Goal: Use online tool/utility: Utilize a website feature to perform a specific function

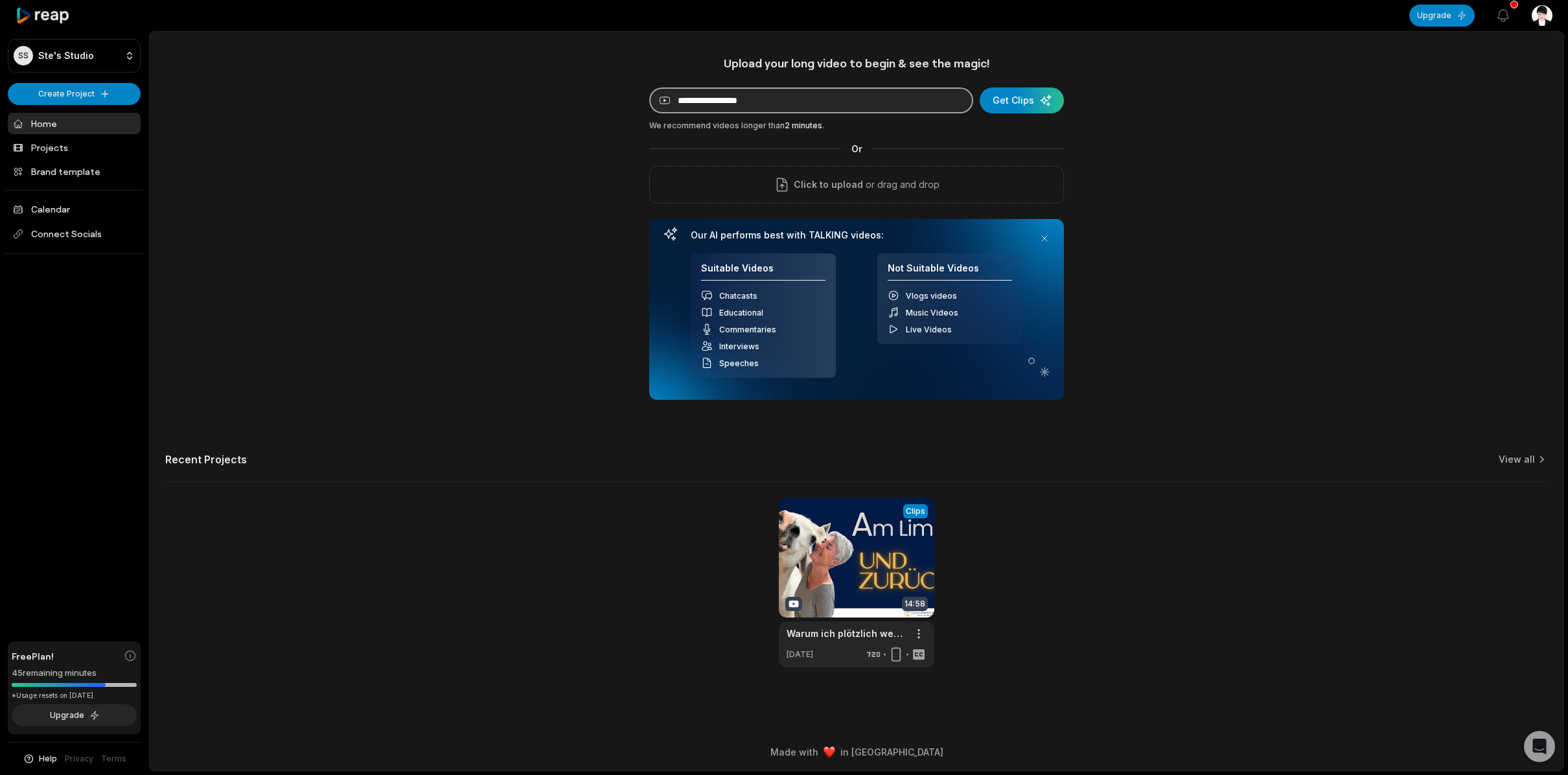
paste input "**********"
type input "**********"
click at [1022, 103] on div "submit" at bounding box center [1022, 100] width 84 height 26
click at [69, 147] on link "Projects" at bounding box center [74, 147] width 133 height 21
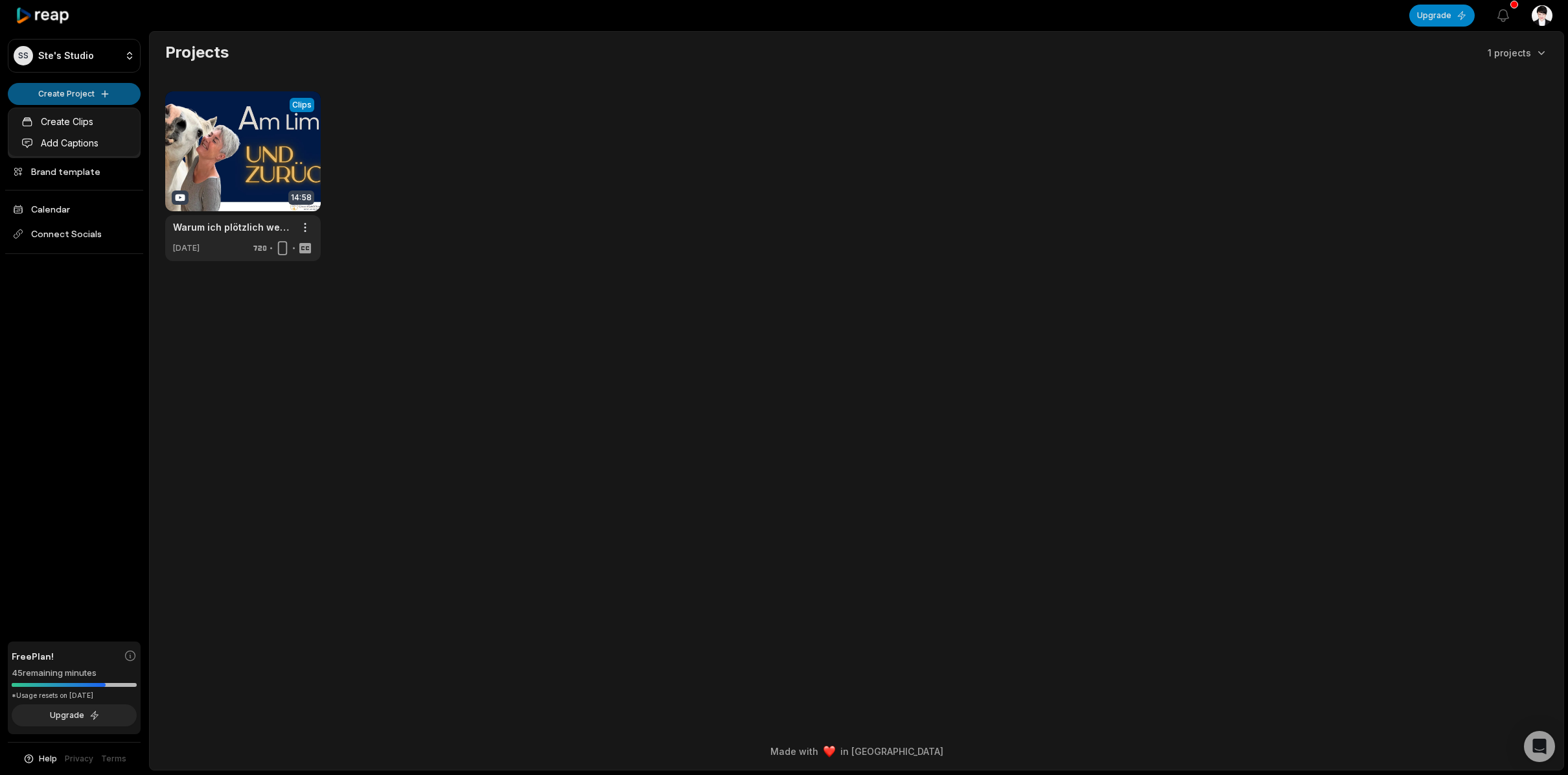
click at [108, 91] on html "SS Ste's Studio Create Project Home Projects Brand template Calendar Connect So…" at bounding box center [784, 388] width 1568 height 775
click at [89, 145] on link "Add Captions" at bounding box center [74, 143] width 126 height 21
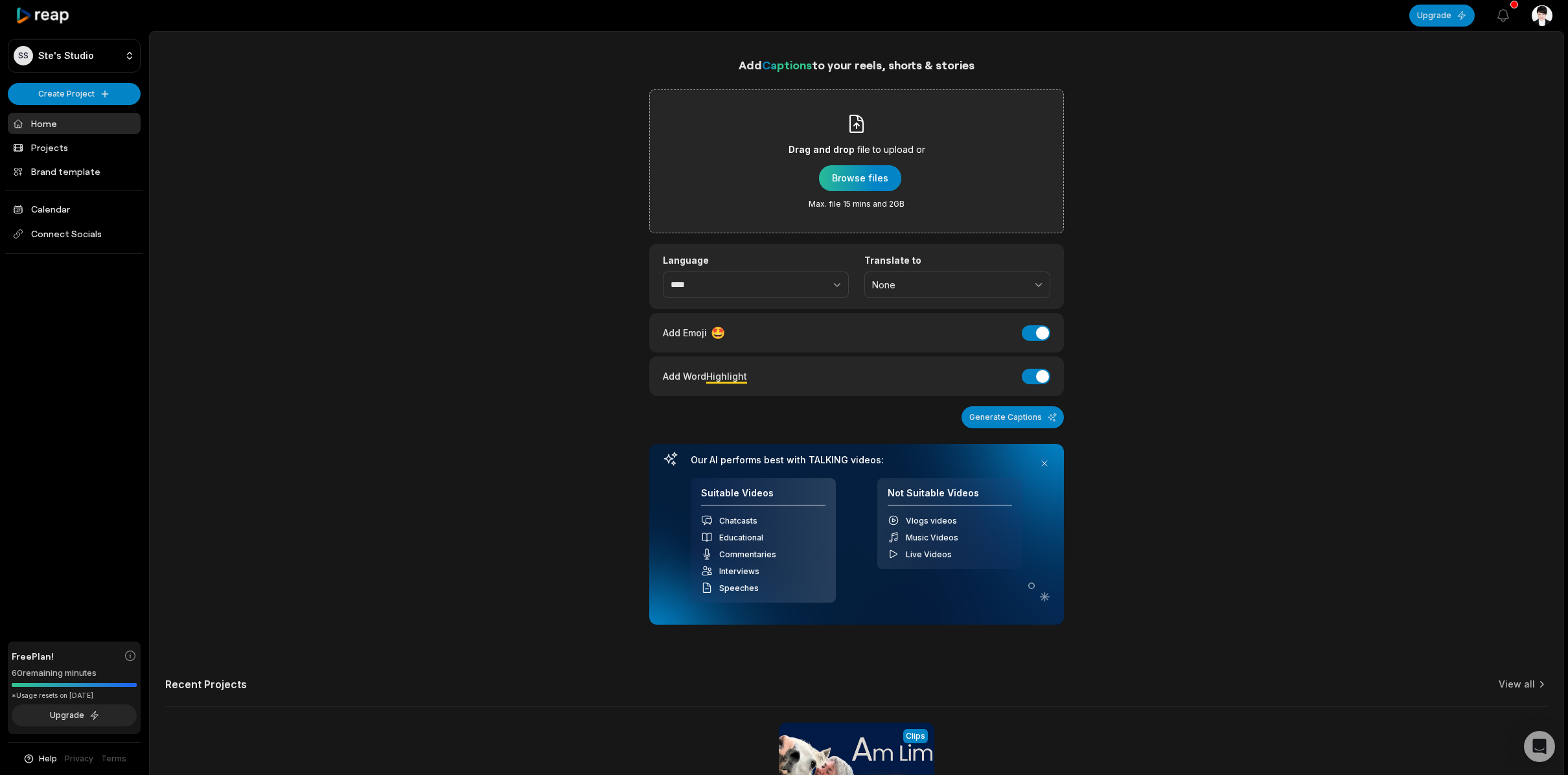
click at [847, 180] on div "button" at bounding box center [860, 178] width 82 height 26
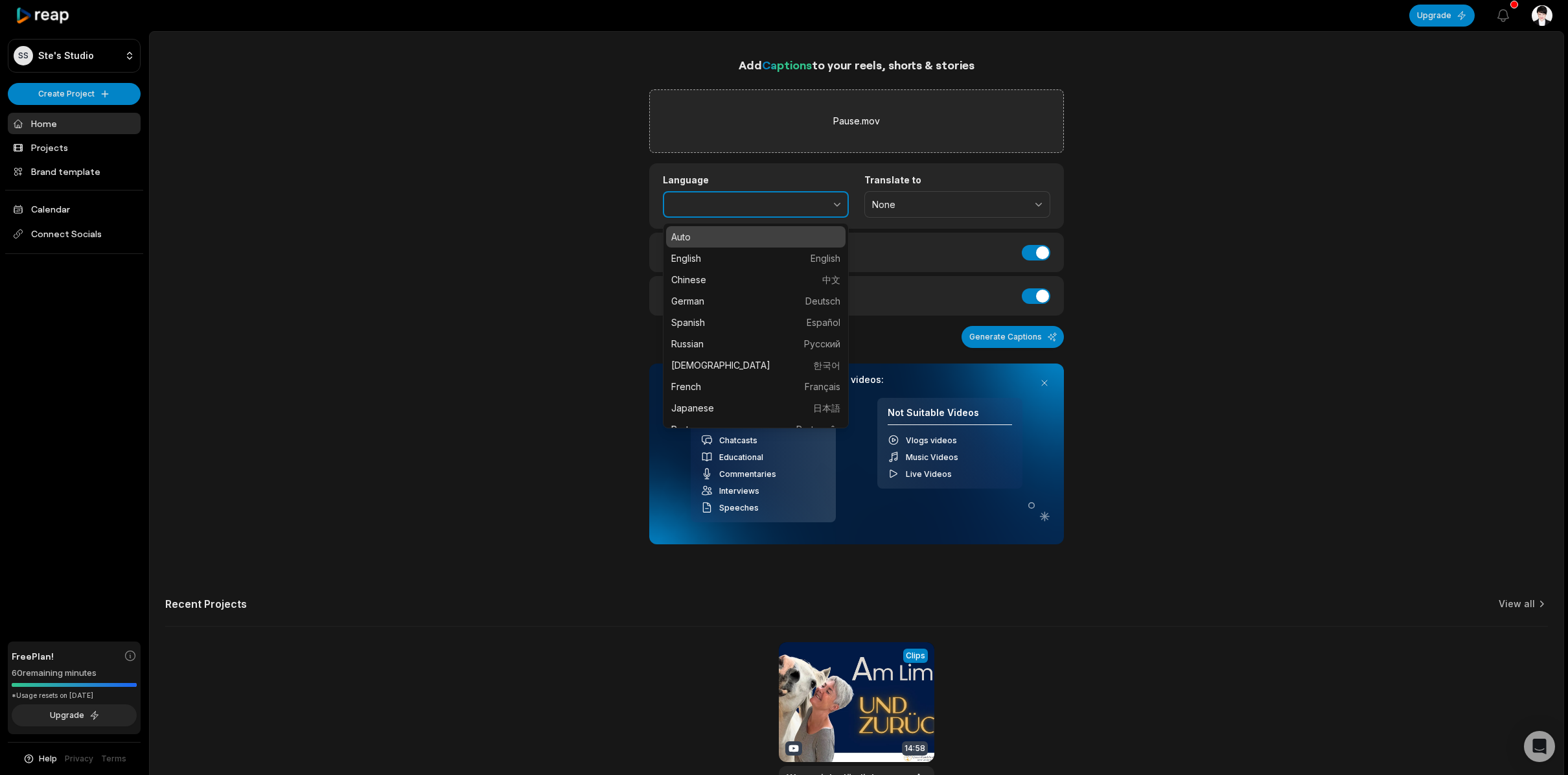
click at [823, 206] on button "button" at bounding box center [808, 204] width 80 height 27
type input "******"
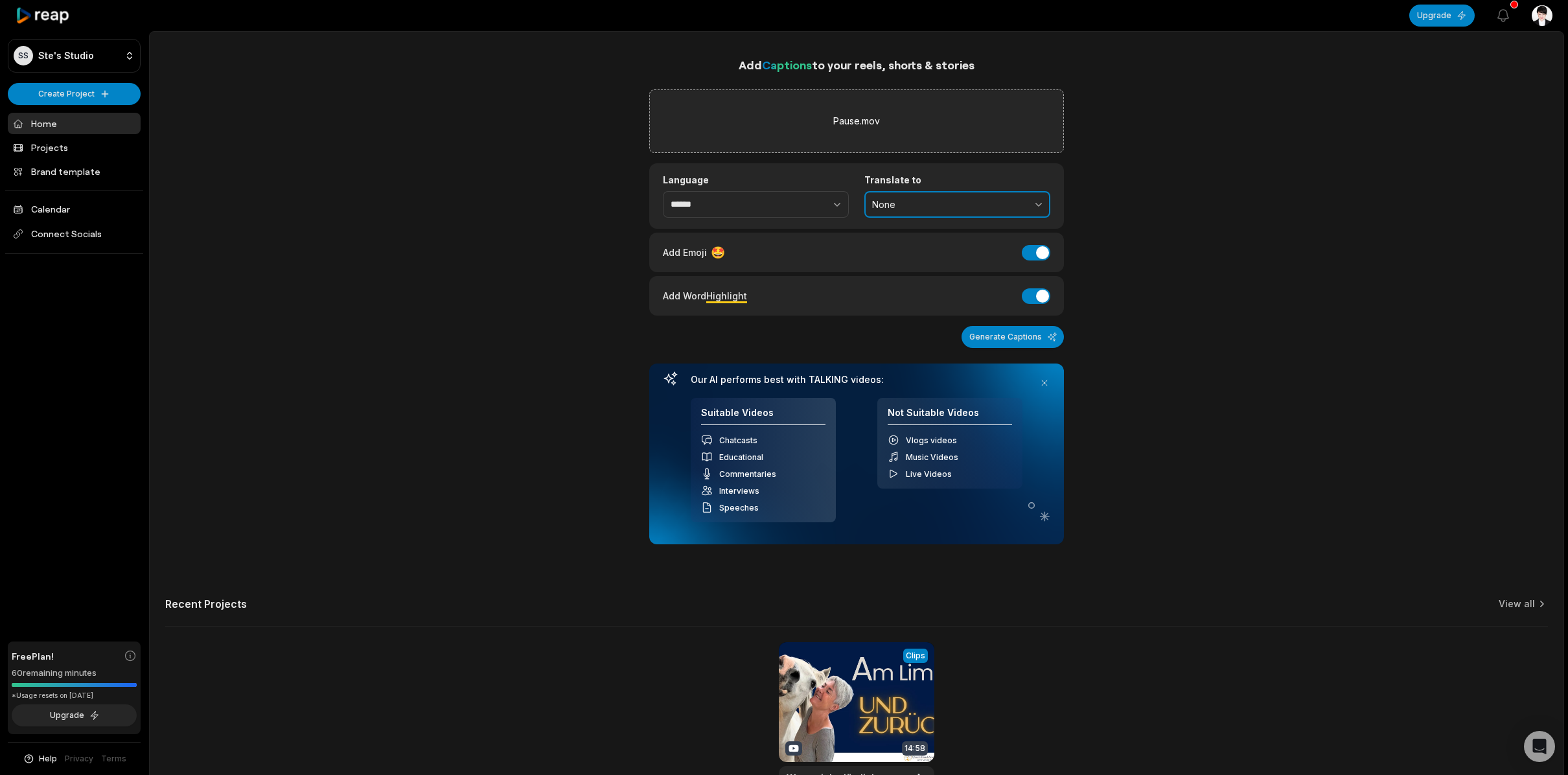
click at [910, 211] on button "None" at bounding box center [957, 204] width 186 height 27
click at [779, 257] on div "Add Emoji 🤩 Add Emoji" at bounding box center [857, 252] width 387 height 17
click at [1017, 334] on button "Generate Captions" at bounding box center [1012, 337] width 103 height 22
click at [1024, 297] on button "Add Word Highlight" at bounding box center [1036, 296] width 29 height 15
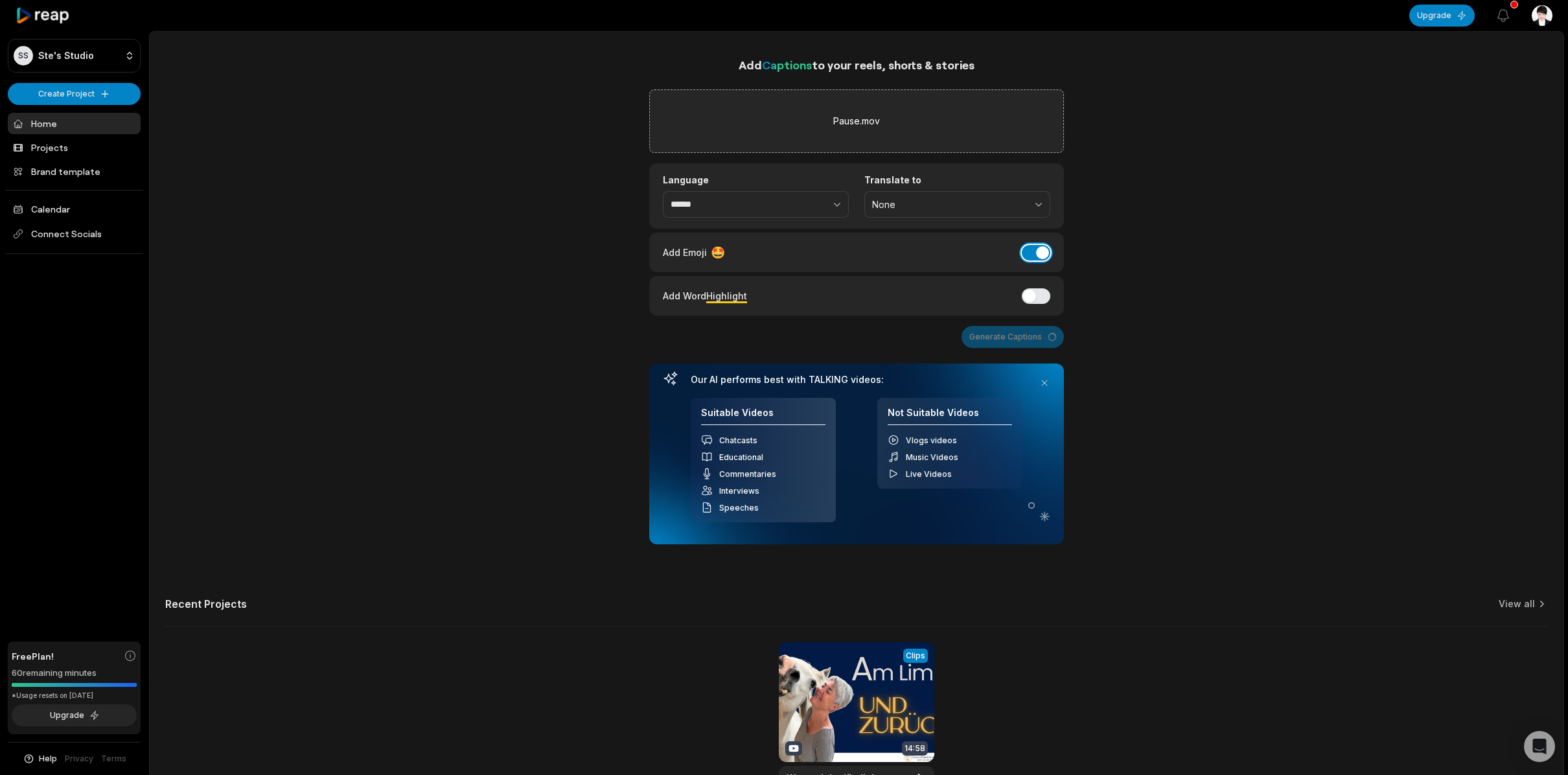
click at [1028, 251] on button "Add Emoji" at bounding box center [1036, 252] width 29 height 15
click at [1049, 253] on button "Add Emoji" at bounding box center [1036, 252] width 29 height 15
click at [1027, 251] on button "Add Emoji" at bounding box center [1036, 252] width 29 height 15
click at [80, 90] on html "SS Ste's Studio Create Project Home Projects Brand template Calendar Connect So…" at bounding box center [784, 388] width 1568 height 775
click at [97, 123] on link "Create Clips" at bounding box center [74, 121] width 126 height 21
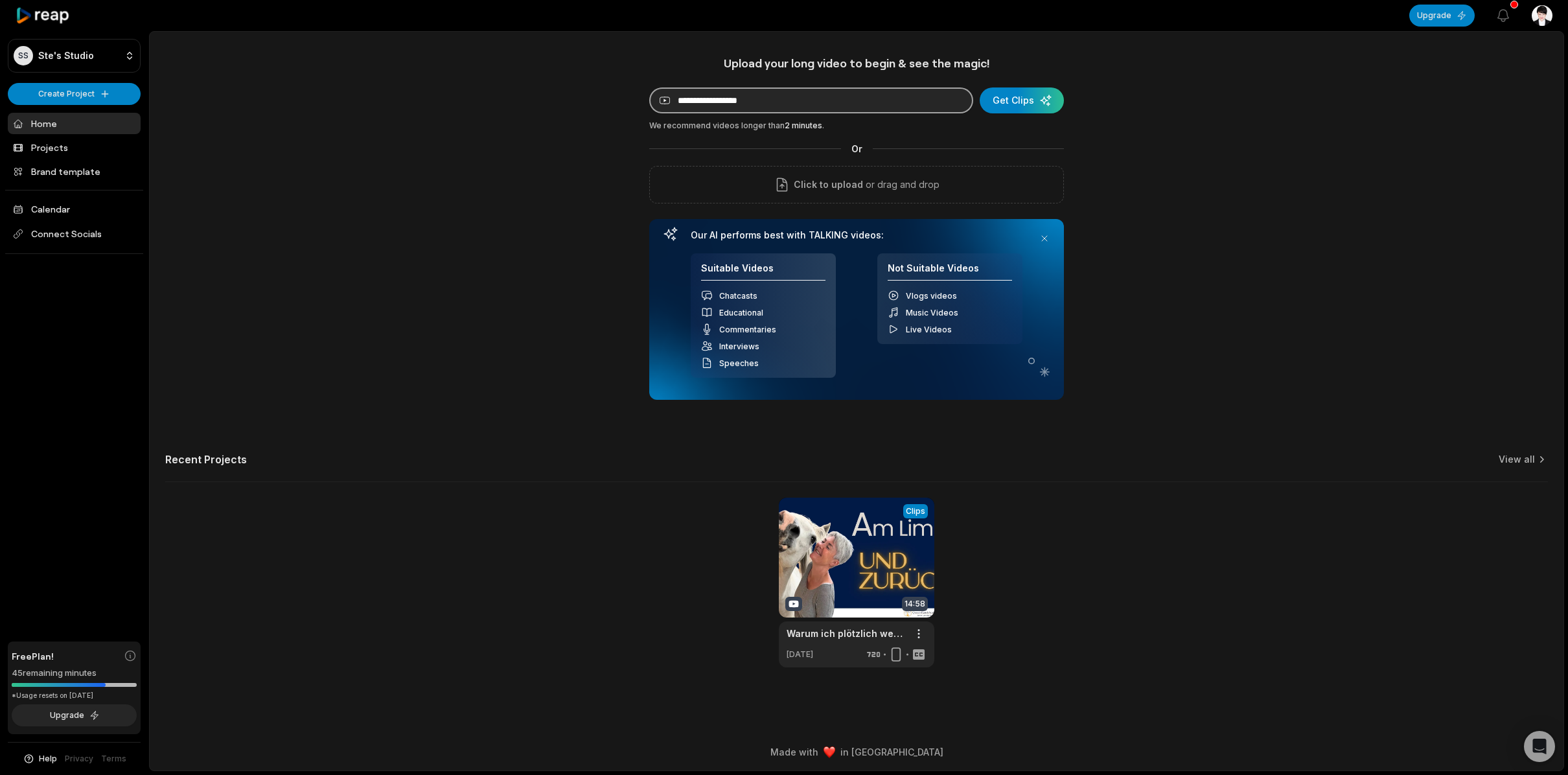
click at [680, 103] on input at bounding box center [810, 100] width 324 height 26
click at [1044, 183] on div "Click to upload or drag and drop" at bounding box center [856, 184] width 415 height 38
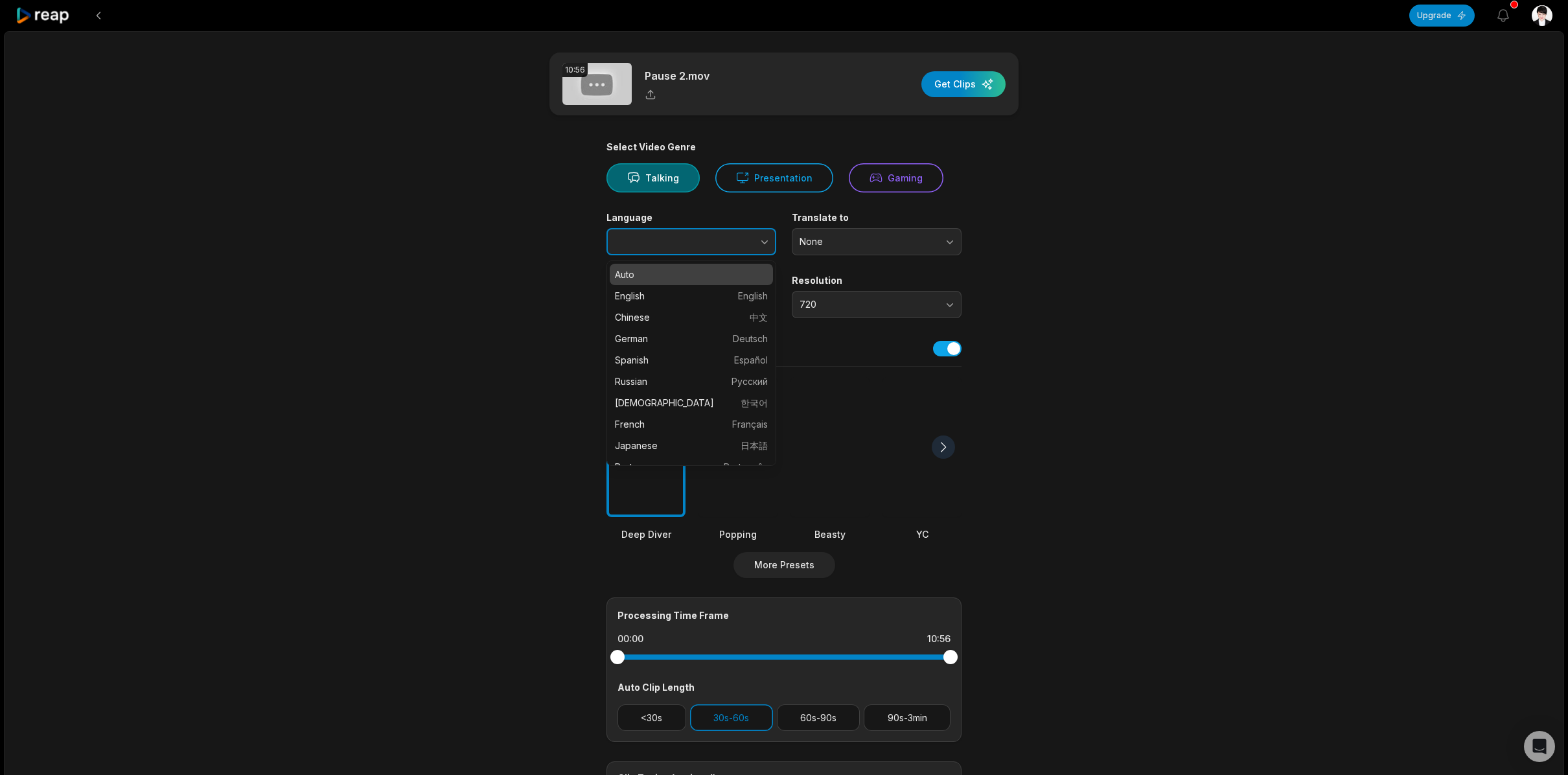
click at [721, 243] on button "button" at bounding box center [739, 241] width 74 height 27
type input "******"
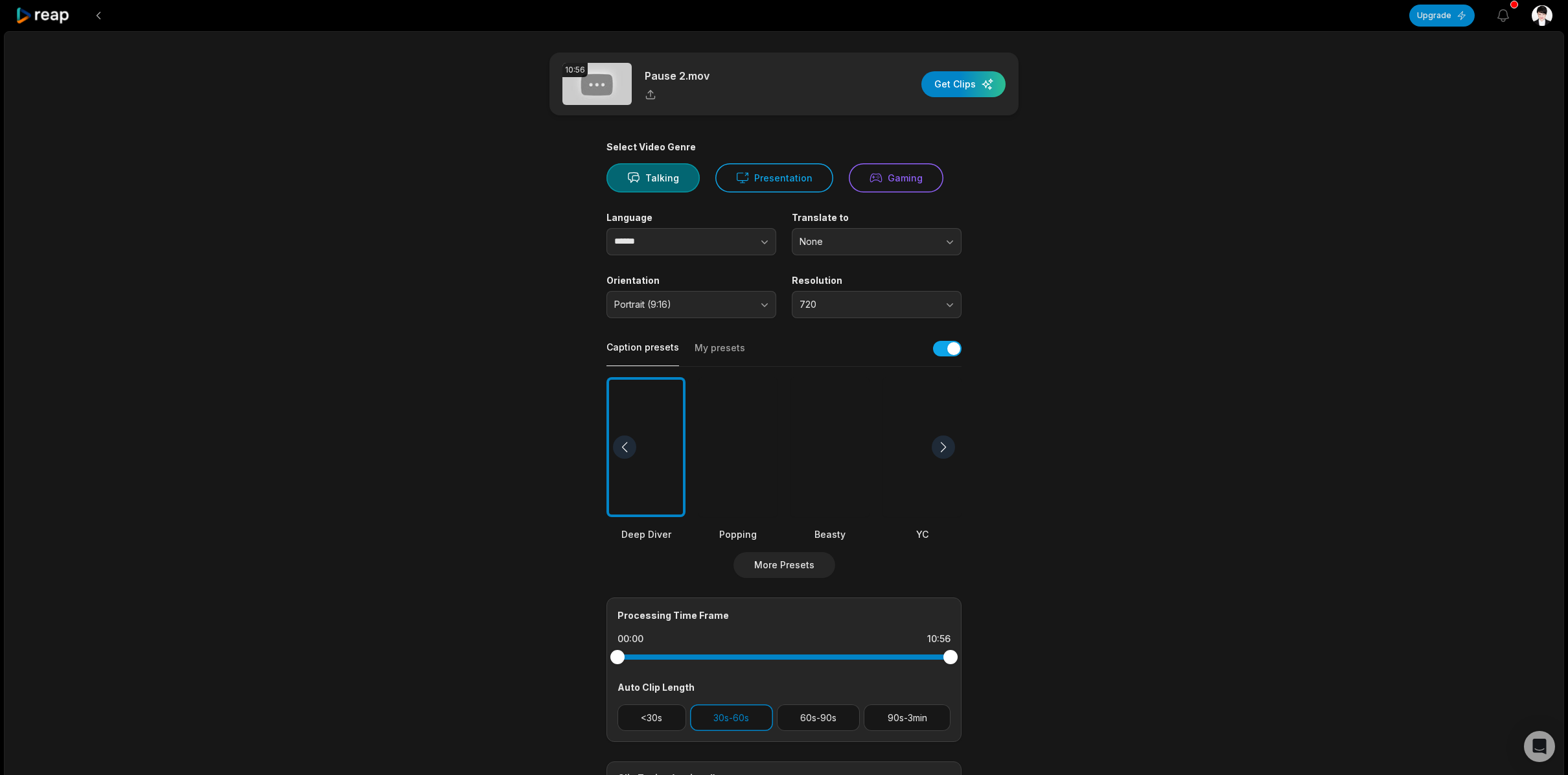
click at [739, 451] on div at bounding box center [738, 447] width 79 height 141
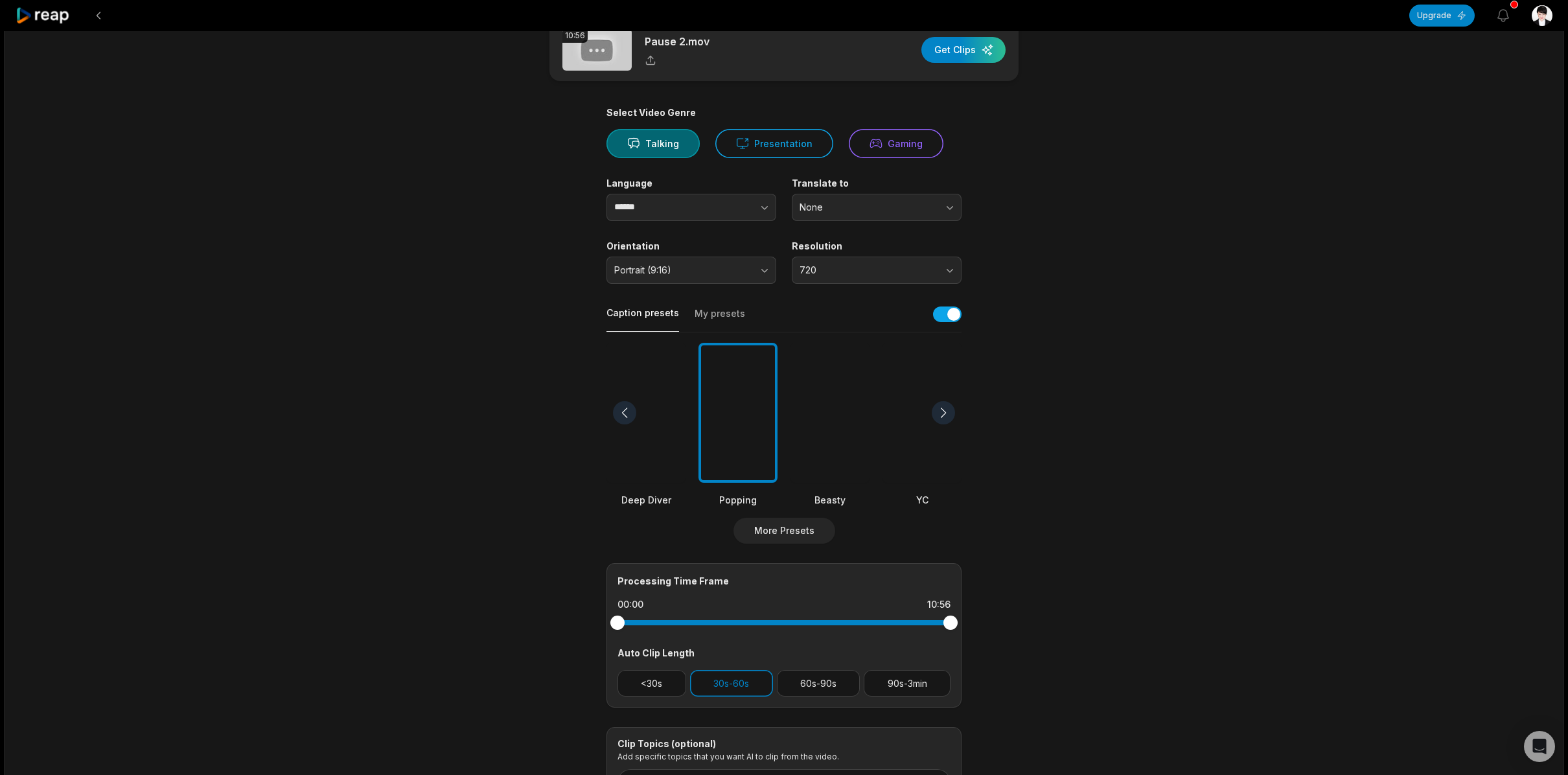
scroll to position [49, 0]
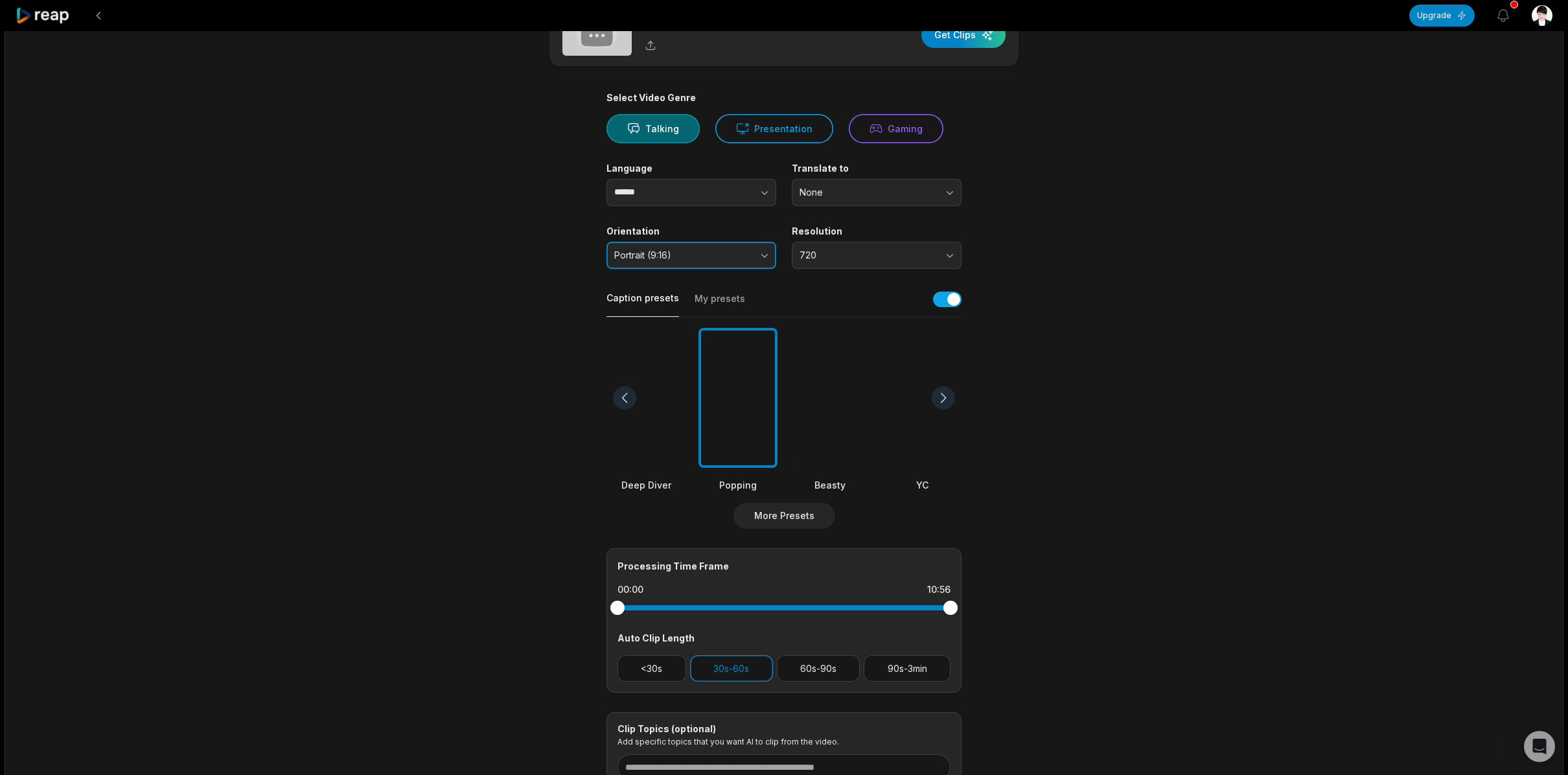
click at [762, 260] on button "Portrait (9:16)" at bounding box center [691, 255] width 170 height 27
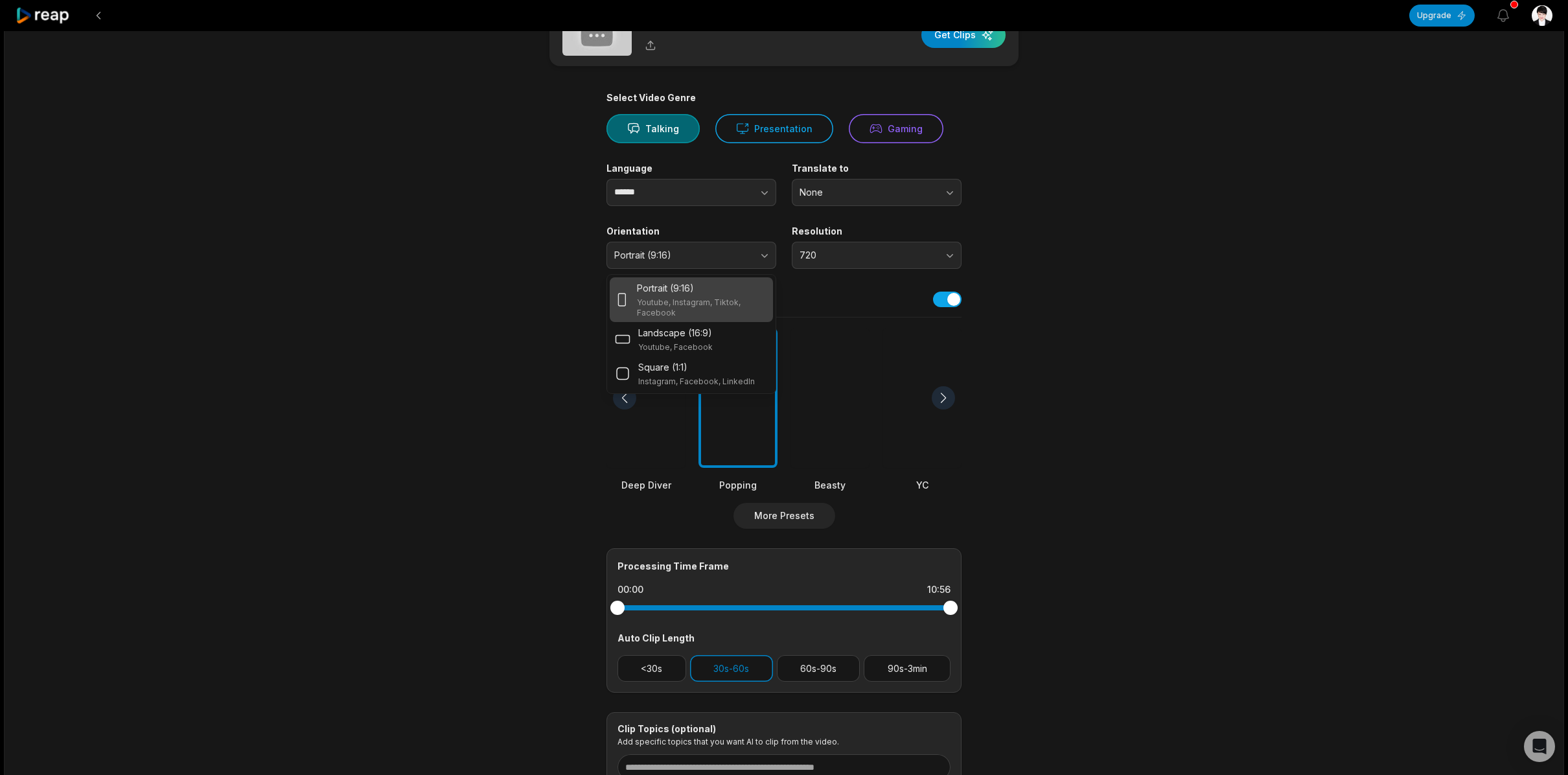
click at [739, 294] on div "Portrait (9:16) Youtube, Instagram, Tiktok, Facebook" at bounding box center [702, 299] width 131 height 37
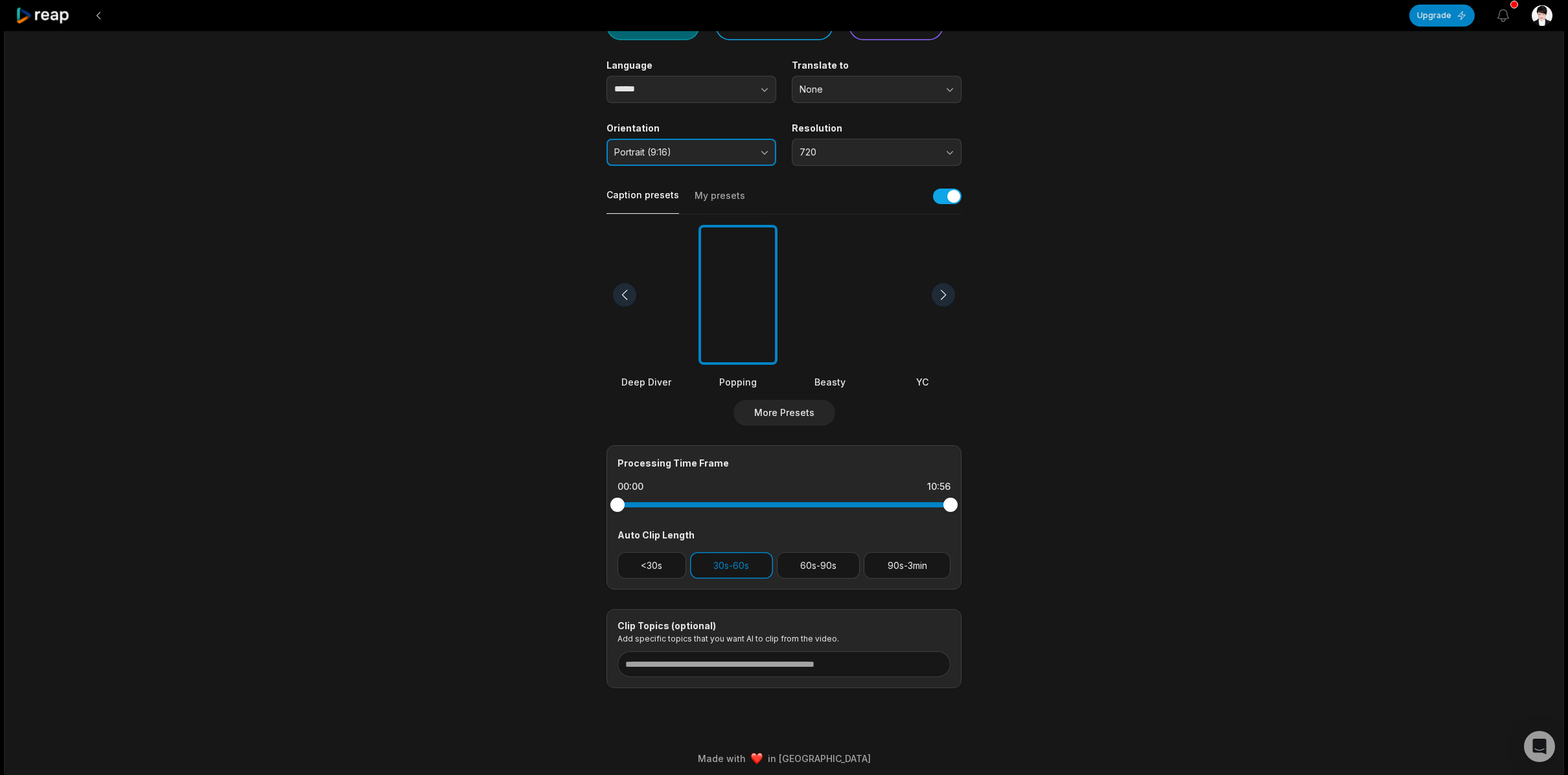
scroll to position [155, 0]
click at [818, 567] on button "60s-90s" at bounding box center [819, 563] width 84 height 27
click at [902, 569] on button "90s-3min" at bounding box center [907, 563] width 87 height 27
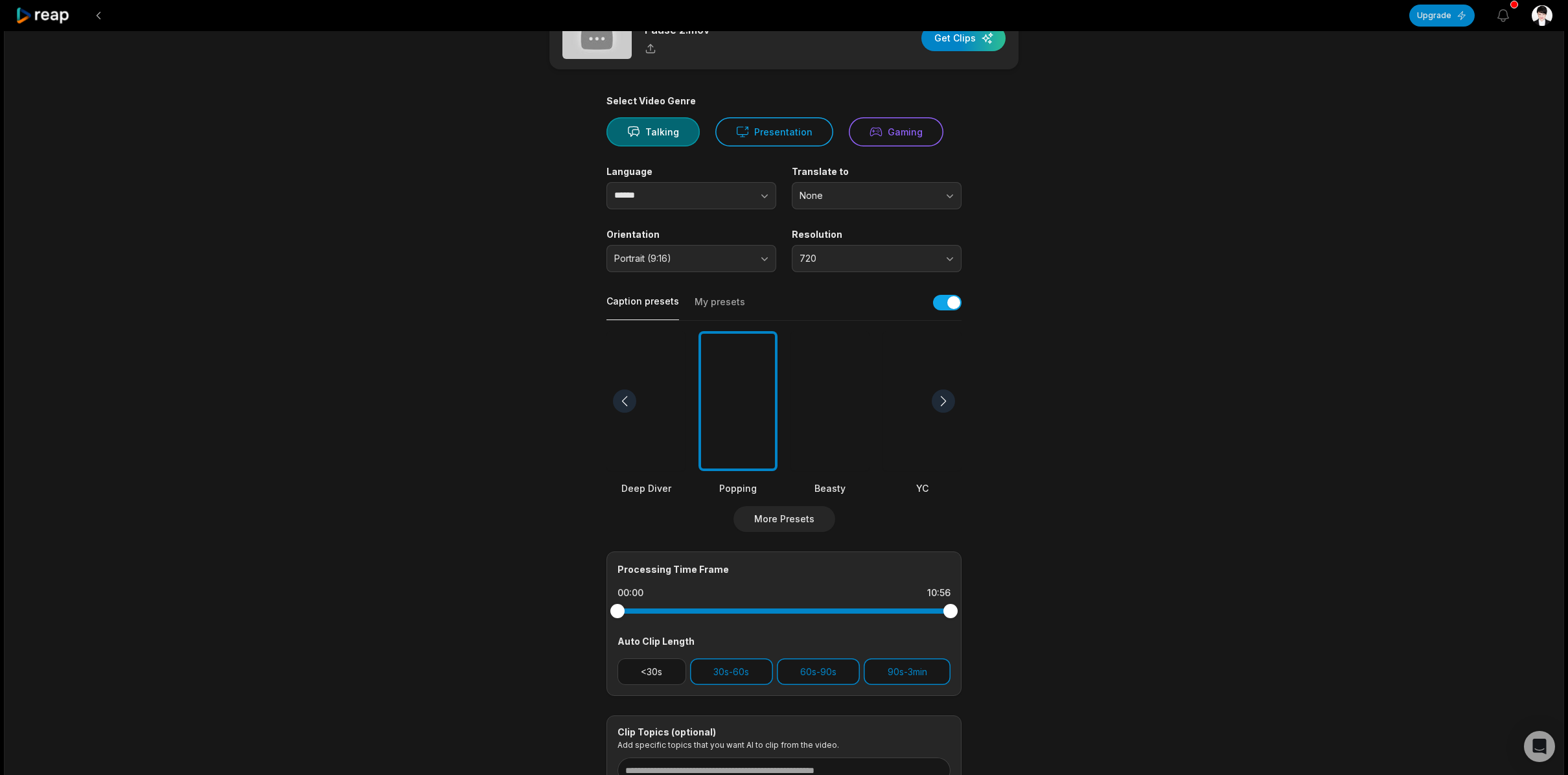
scroll to position [0, 0]
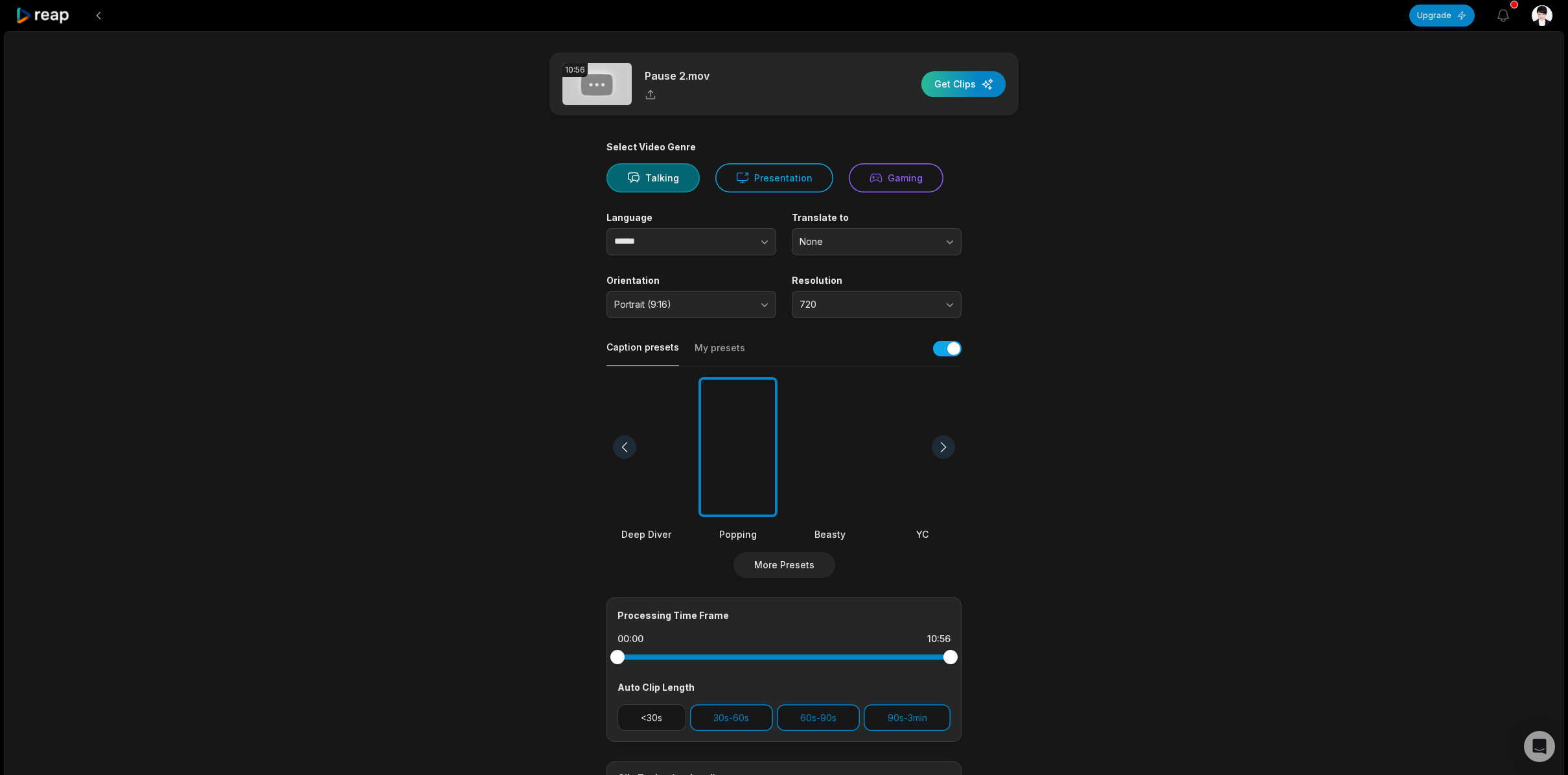
click at [950, 86] on div "button" at bounding box center [963, 84] width 84 height 26
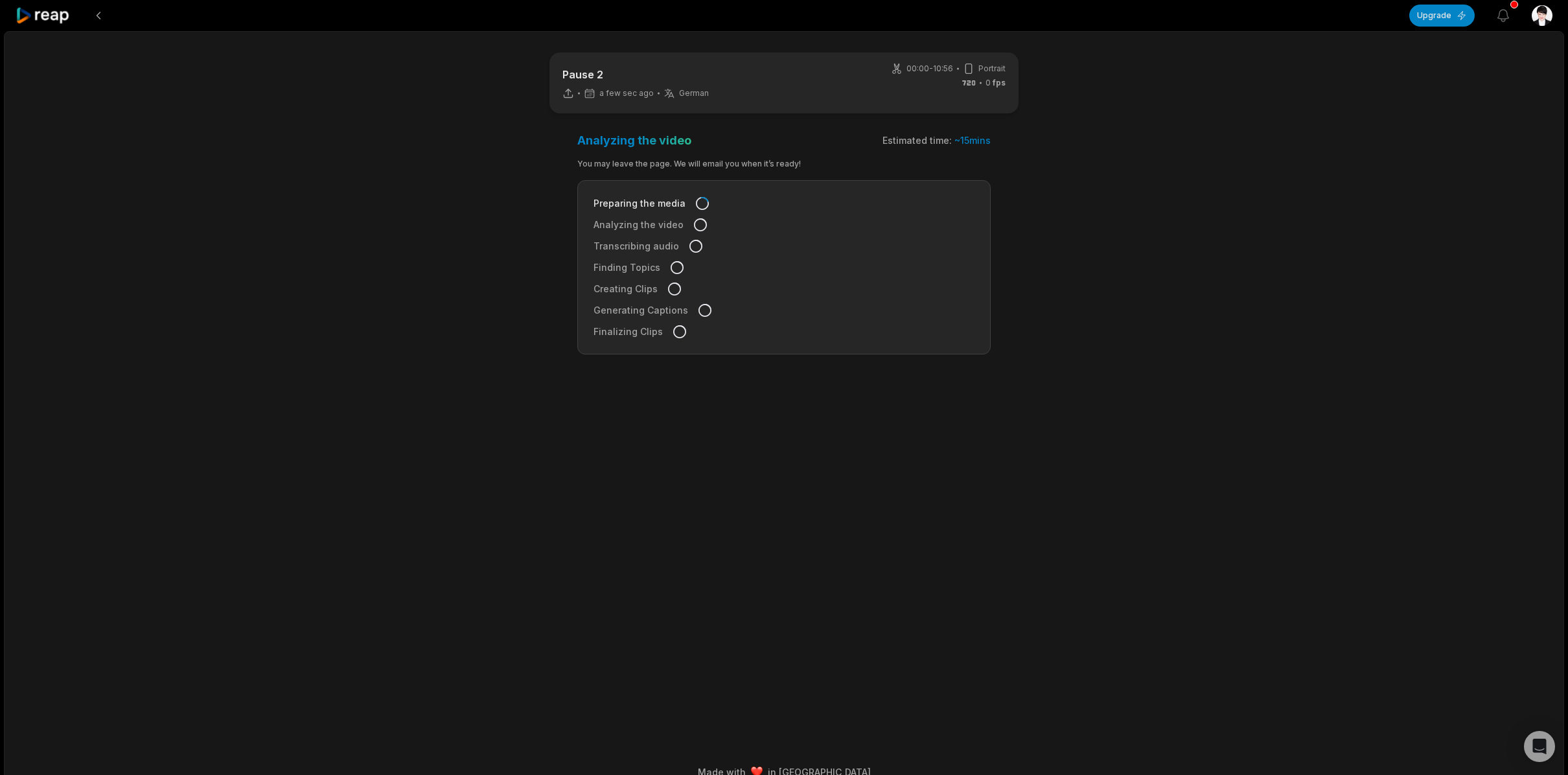
scroll to position [20, 0]
